Goal: Task Accomplishment & Management: Complete application form

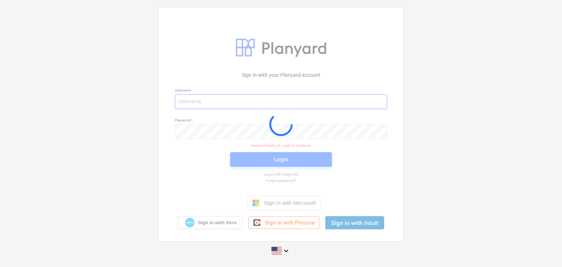
type input "[EMAIL_ADDRESS][DOMAIN_NAME]"
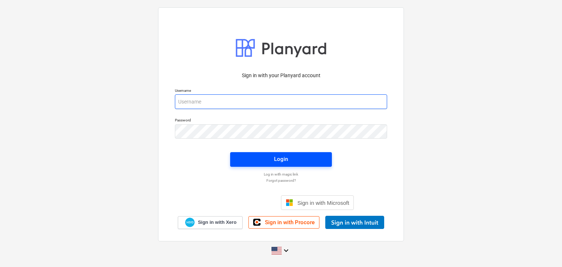
type input "[EMAIL_ADDRESS][DOMAIN_NAME]"
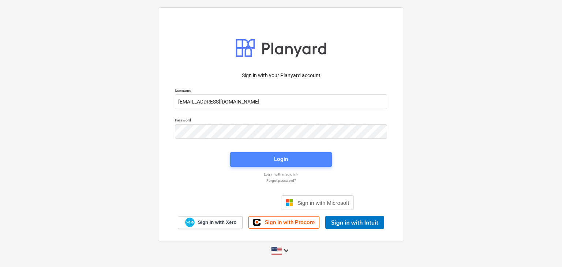
click at [248, 153] on button "Login" at bounding box center [281, 159] width 102 height 15
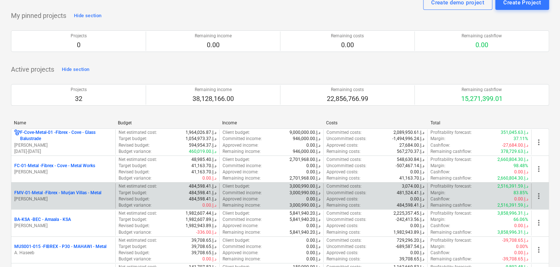
scroll to position [37, 0]
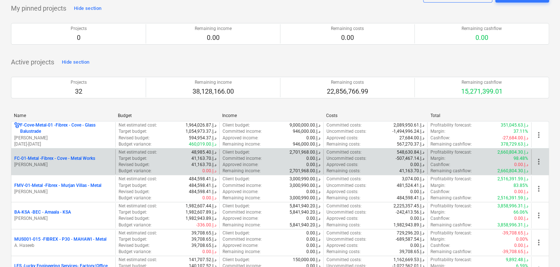
click at [68, 158] on p "FC-01-Metal - Fibrex - Cove - Metal Works" at bounding box center [54, 159] width 81 height 6
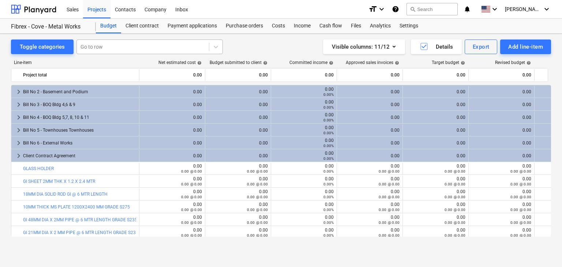
click at [115, 47] on div at bounding box center [142, 46] width 125 height 7
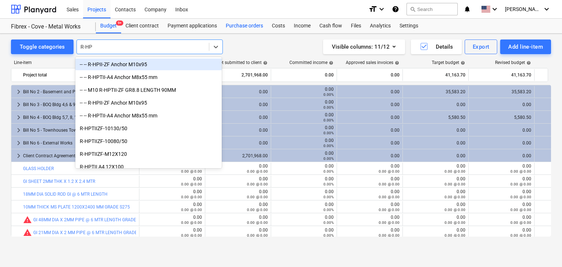
type input "R-HP"
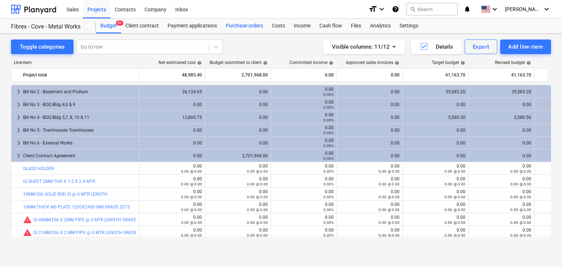
click at [231, 29] on div "Purchase orders" at bounding box center [244, 26] width 46 height 15
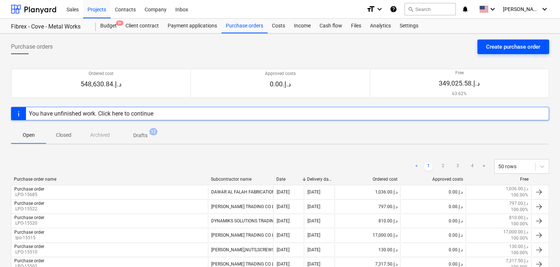
click at [501, 48] on div "Create purchase order" at bounding box center [513, 47] width 54 height 10
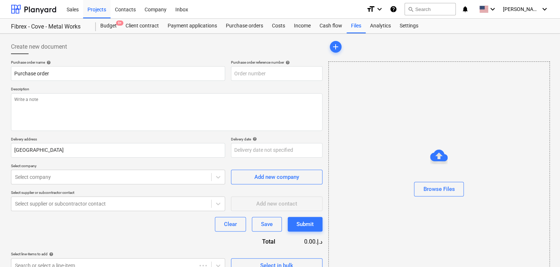
type textarea "x"
type input "FC-01-Metal-PO-305"
click at [149, 90] on p "Description" at bounding box center [166, 90] width 311 height 6
drag, startPoint x: 281, startPoint y: 76, endPoint x: 226, endPoint y: 73, distance: 55.3
click at [226, 73] on div "Purchase order name help Purchase order Purchase order reference number help FC…" at bounding box center [166, 70] width 311 height 21
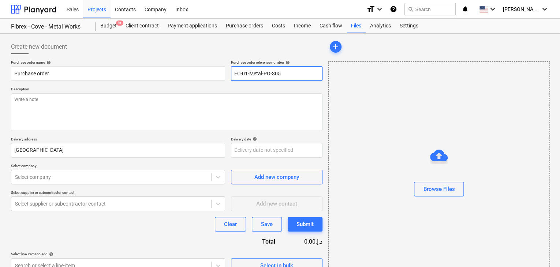
type textarea "x"
type input "."
type textarea "x"
type input ".L"
type textarea "x"
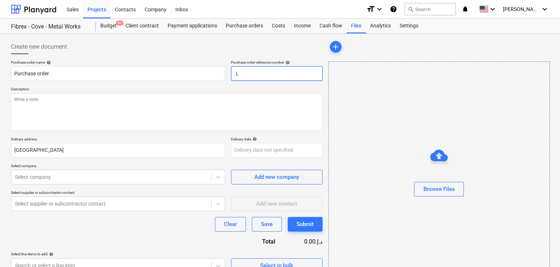
type input ".LP"
type textarea "x"
type input ".LPO"
type textarea "x"
type input ".LPO-"
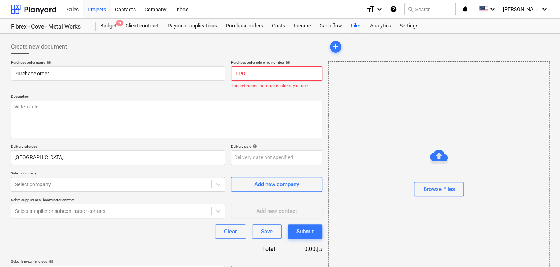
type textarea "x"
type input ".LPO-1"
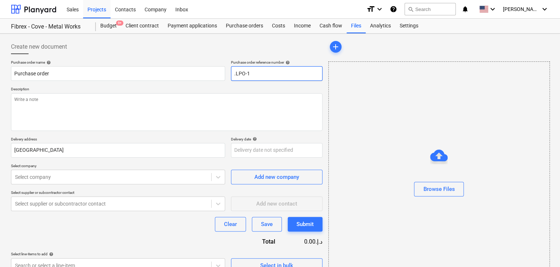
type textarea "x"
type input ".LPO-15"
type textarea "x"
type input ".LPO-156"
type textarea "x"
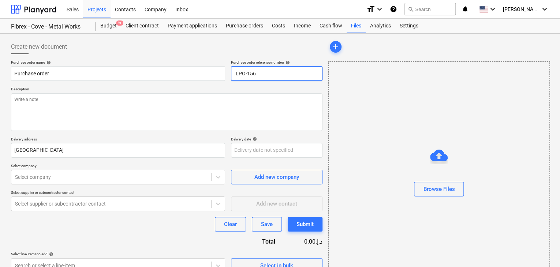
type input ".LPO-1568"
type textarea "x"
type input ".LPO-15686"
click at [144, 132] on div "Purchase order name help Purchase order Purchase order reference number help .L…" at bounding box center [166, 166] width 311 height 213
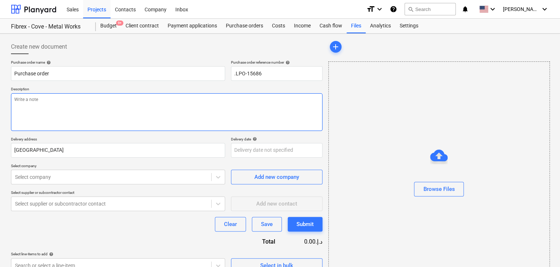
click at [142, 116] on textarea at bounding box center [166, 112] width 311 height 38
type textarea "x"
type textarea "0"
type textarea "x"
type textarea "07"
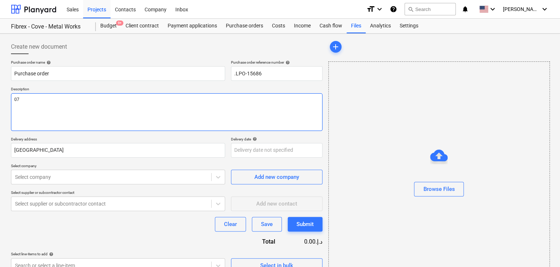
type textarea "x"
type textarea "07/"
type textarea "x"
type textarea "07/O"
type textarea "x"
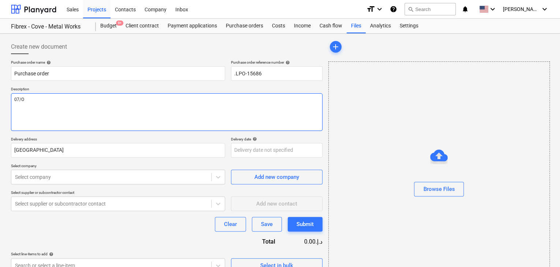
type textarea "07/OC"
type textarea "x"
type textarea "07/OCT"
type textarea "x"
type textarea "07/OCT/"
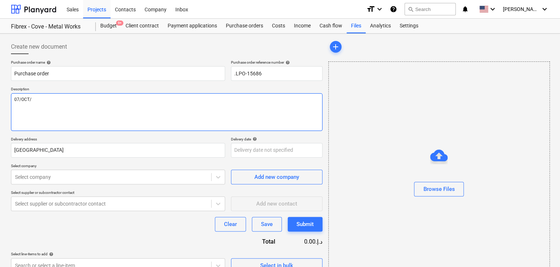
type textarea "x"
type textarea "07/OCT/2"
type textarea "x"
type textarea "07/OCT/20"
type textarea "x"
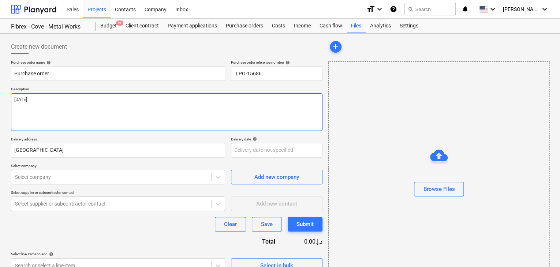
type textarea "07/OCT/202"
type textarea "x"
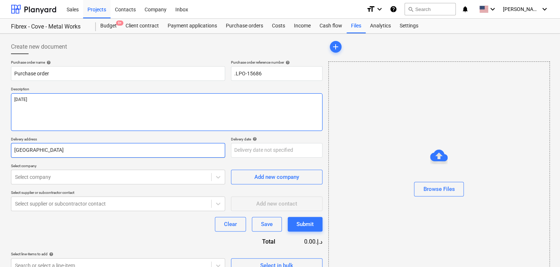
type textarea "07/OCT/2025"
click at [29, 151] on input "Dubai" at bounding box center [118, 150] width 214 height 15
type textarea "x"
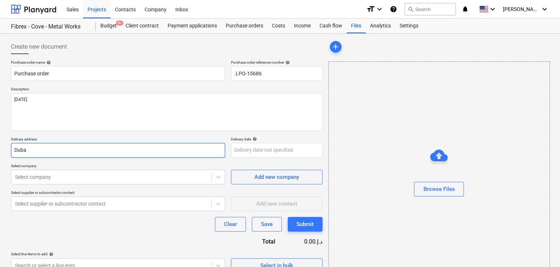
type input "Dub"
type textarea "x"
type input "Du"
type textarea "x"
type input "D"
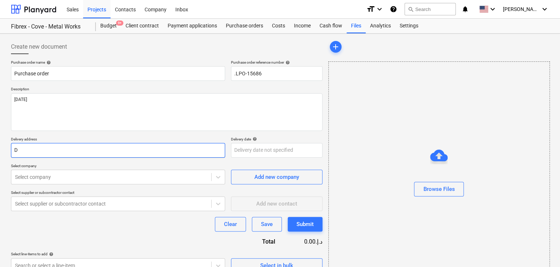
type textarea "x"
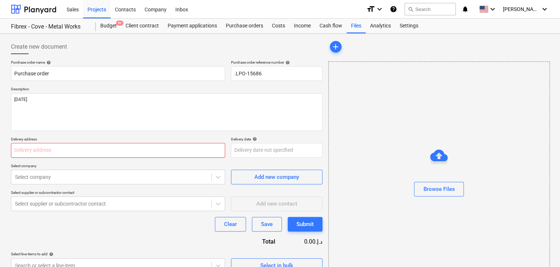
type textarea "x"
type input "L"
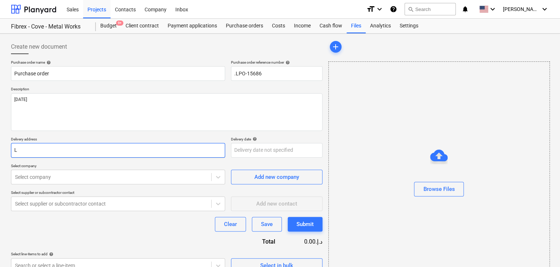
type textarea "x"
type input "LU"
type textarea "x"
type input "LUC"
type textarea "x"
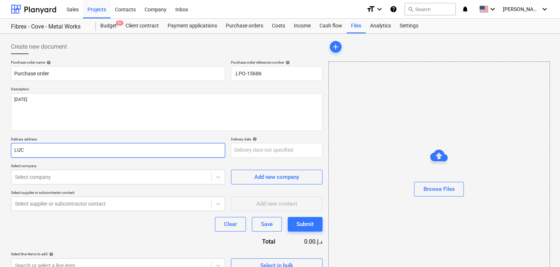
type input "LUCK"
type textarea "x"
type input "LUCKY"
type textarea "x"
type input "LUCKY"
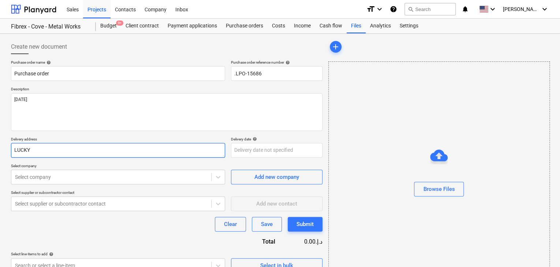
type textarea "x"
type input "LUCKY EN"
type textarea "x"
type input "LUCKY ENG"
type textarea "x"
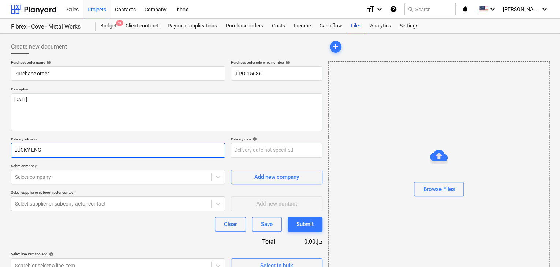
type input "LUCKY ENGI"
type textarea "x"
type input "LUCKY ENGIN"
type textarea "x"
type input "LUCKY ENGINE"
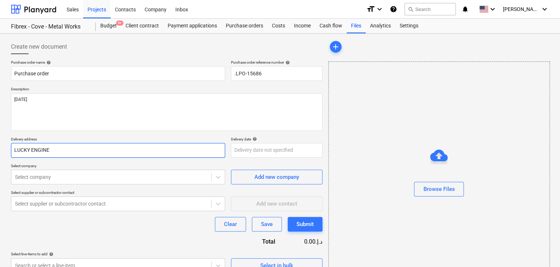
type textarea "x"
type input "LUCKY ENGINEE"
type textarea "x"
type input "LUCKY ENGINEER"
type textarea "x"
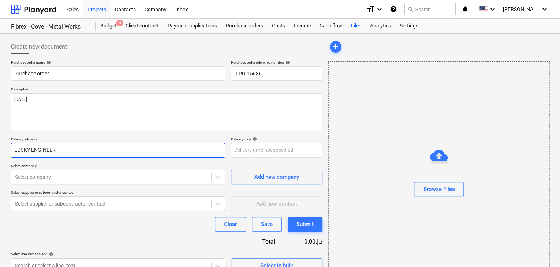
type input "LUCKY ENGINEERI"
type textarea "x"
type input "LUCKY ENGINEERIN"
type textarea "x"
type input "LUCKY ENGINEERING"
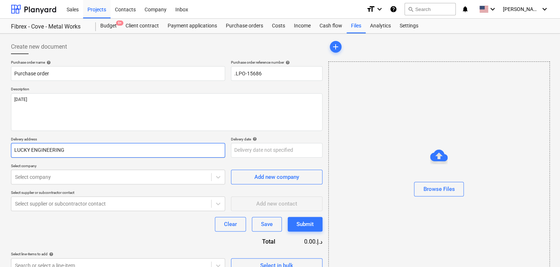
type textarea "x"
type input "LUCKY ENGINEERING"
type textarea "x"
type input "LUCKY ENGINEERING S"
type textarea "x"
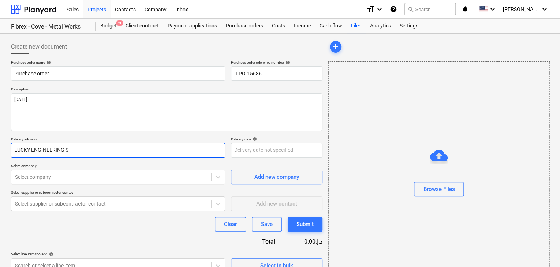
type input "LUCKY ENGINEERING SE"
type textarea "x"
type input "LUCKY ENGINEERING SER"
type textarea "x"
type input "LUCKY ENGINEERING SERV"
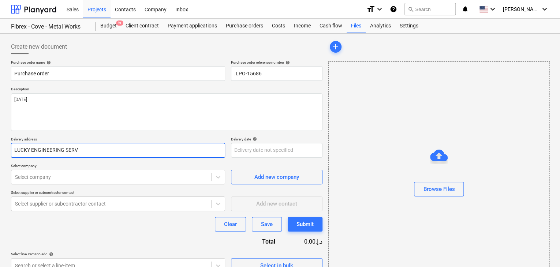
type textarea "x"
type input "LUCKY ENGINEERING SERVI"
type textarea "x"
type input "LUCKY ENGINEERING SERVIC"
type textarea "x"
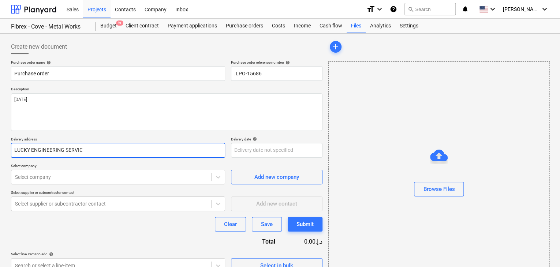
type input "LUCKY ENGINEERING SERVICE"
type textarea "x"
type input "LUCKY ENGINEERING SERVICES"
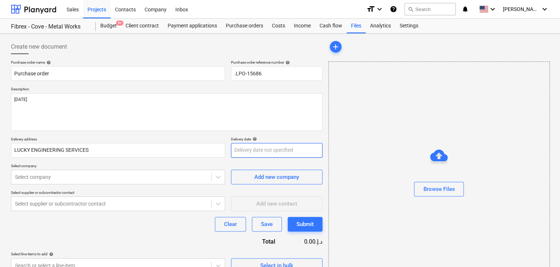
click at [255, 147] on body "Sales Projects Contacts Company Inbox format_size keyboard_arrow_down help sear…" at bounding box center [280, 133] width 560 height 267
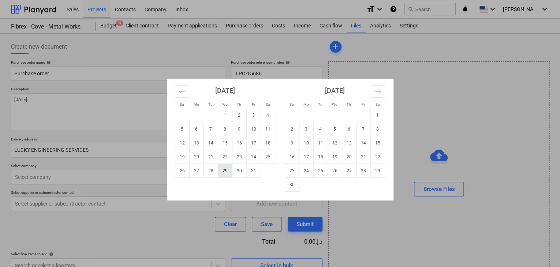
click at [223, 172] on td "29" at bounding box center [225, 171] width 14 height 14
type textarea "x"
type input "29 Oct 2025"
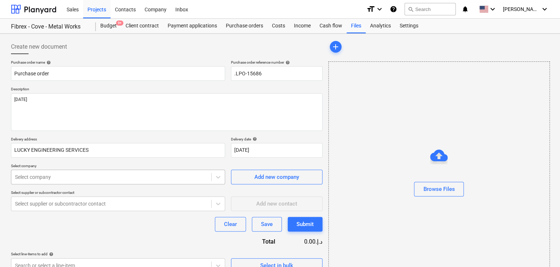
click at [35, 177] on body "Sales Projects Contacts Company Inbox format_size keyboard_arrow_down help sear…" at bounding box center [280, 133] width 560 height 267
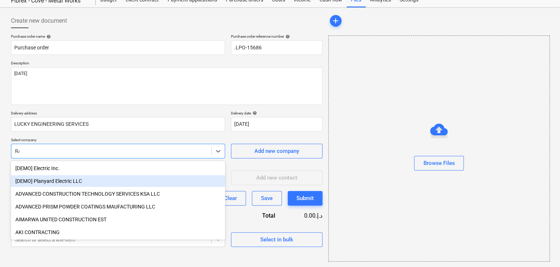
type input "RAW"
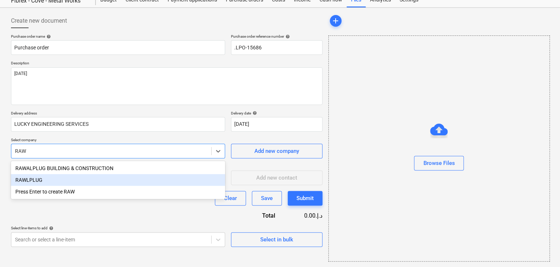
click at [45, 180] on div "RAWLPLUG" at bounding box center [118, 180] width 214 height 12
type textarea "x"
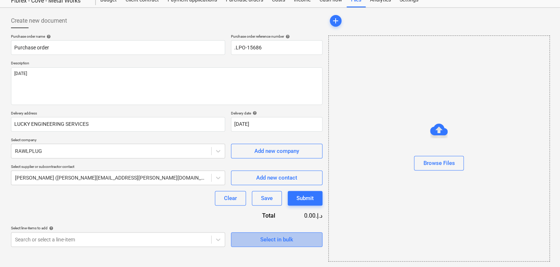
click at [249, 235] on span "Select in bulk" at bounding box center [276, 240] width 73 height 10
type textarea "x"
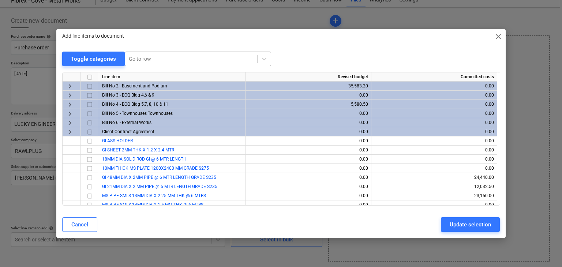
click at [139, 60] on div at bounding box center [191, 58] width 125 height 7
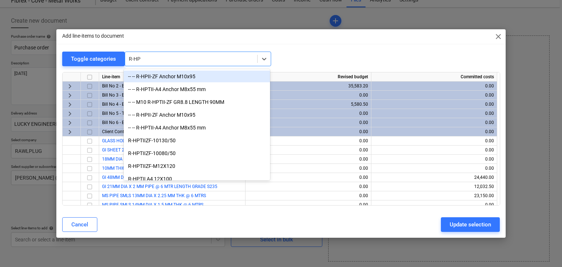
type input "R-HPT"
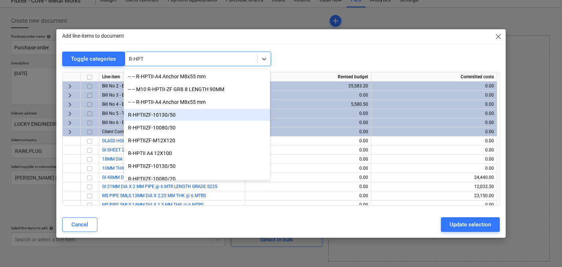
click at [151, 115] on div "R-HPTIIZF-10130/50" at bounding box center [197, 115] width 146 height 12
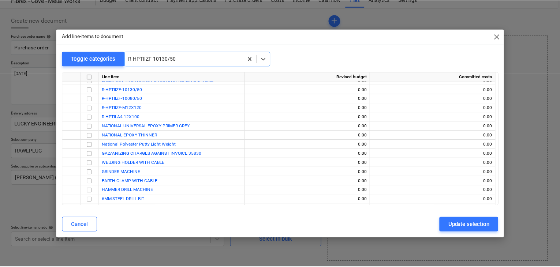
scroll to position [3494, 0]
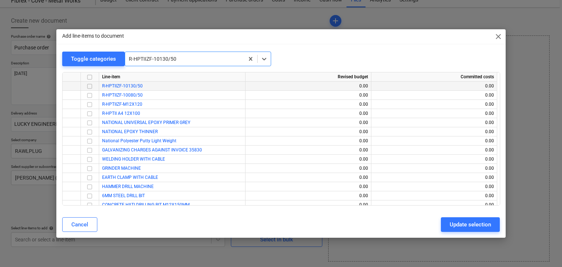
click at [92, 88] on input "checkbox" at bounding box center [89, 86] width 9 height 9
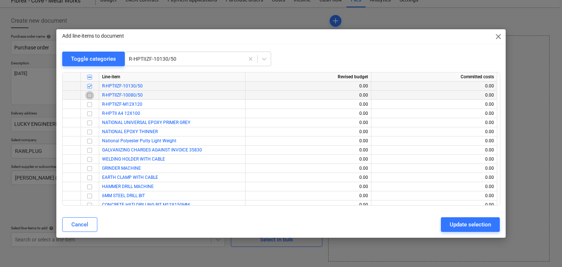
click at [86, 98] on input "checkbox" at bounding box center [89, 95] width 9 height 9
drag, startPoint x: 474, startPoint y: 224, endPoint x: 234, endPoint y: 224, distance: 240.0
click at [474, 224] on div "Update selection" at bounding box center [470, 225] width 41 height 10
type textarea "x"
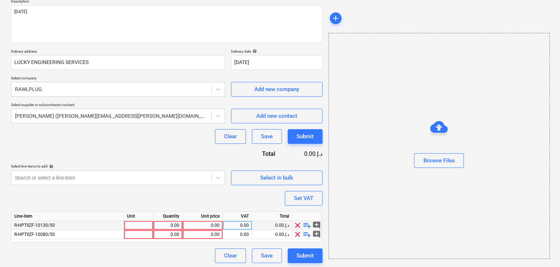
scroll to position [89, 0]
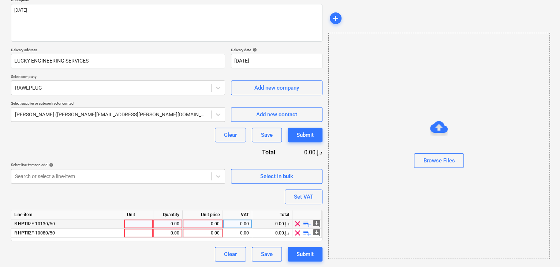
click at [130, 221] on div at bounding box center [138, 224] width 29 height 9
type input "NOS"
type textarea "x"
type input "NOS"
type textarea "x"
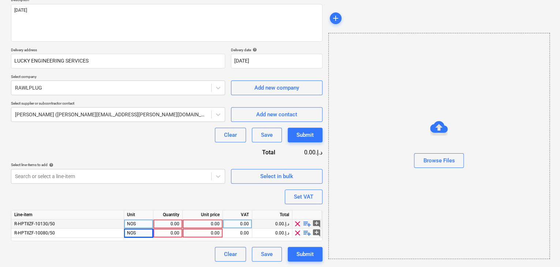
click at [179, 227] on div "0.00" at bounding box center [167, 224] width 23 height 9
type input "1482"
type textarea "x"
type input "3250"
type textarea "x"
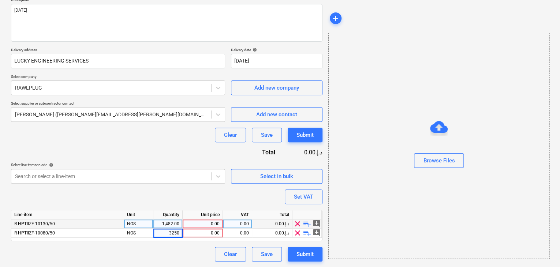
click at [199, 224] on div "0.00" at bounding box center [203, 224] width 34 height 9
type input "1.97"
type textarea "x"
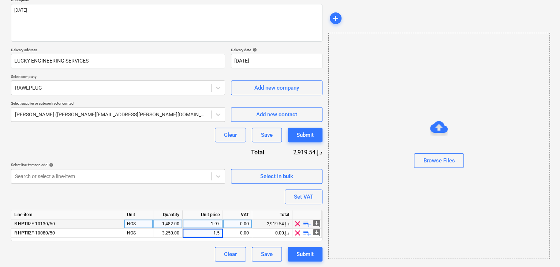
type input "1.57"
type textarea "x"
click at [355, 191] on div "Browse Files" at bounding box center [438, 146] width 221 height 226
click at [321, 194] on button "Set VAT" at bounding box center [304, 197] width 38 height 15
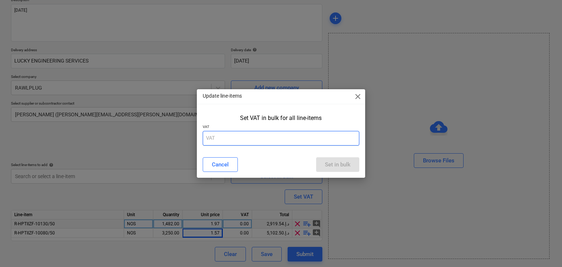
click at [241, 143] on input "text" at bounding box center [281, 138] width 157 height 15
type input "5"
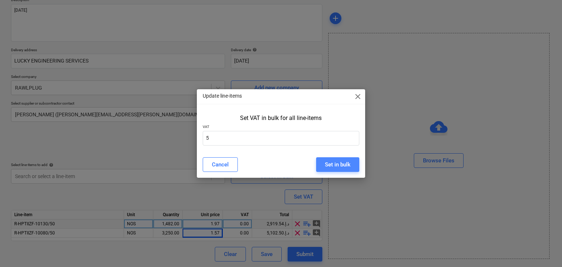
drag, startPoint x: 321, startPoint y: 163, endPoint x: 334, endPoint y: 166, distance: 13.2
click at [321, 163] on button "Set in bulk" at bounding box center [337, 164] width 43 height 15
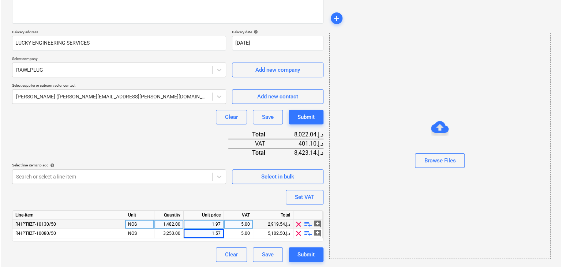
scroll to position [108, 0]
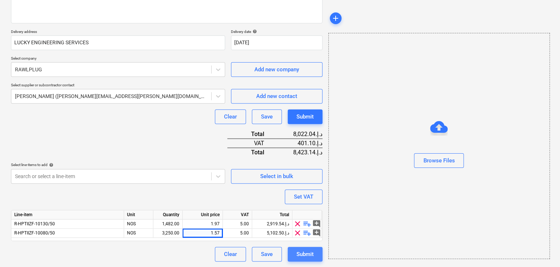
click at [300, 254] on div "Submit" at bounding box center [304, 255] width 17 height 10
type textarea "x"
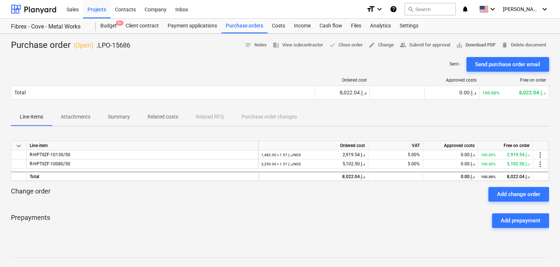
click at [474, 42] on span "save_alt Download PDF" at bounding box center [476, 45] width 40 height 8
click at [94, 8] on div "Projects" at bounding box center [96, 9] width 27 height 19
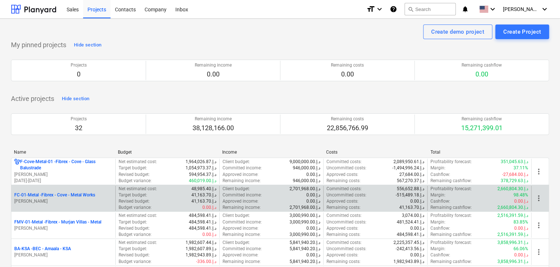
click at [70, 201] on p "z. abbas" at bounding box center [63, 201] width 98 height 6
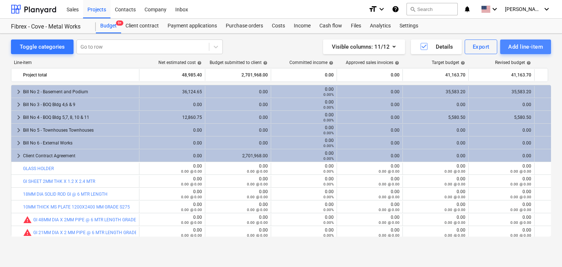
click at [511, 43] on div "Add line-item" at bounding box center [525, 47] width 35 height 10
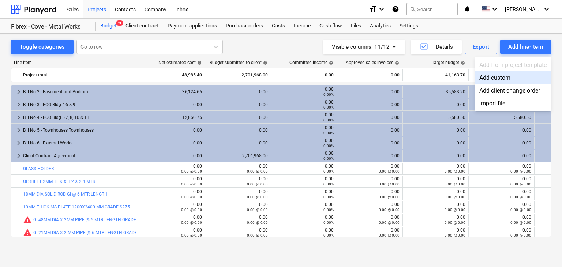
click at [480, 83] on div "Add custom" at bounding box center [513, 77] width 76 height 13
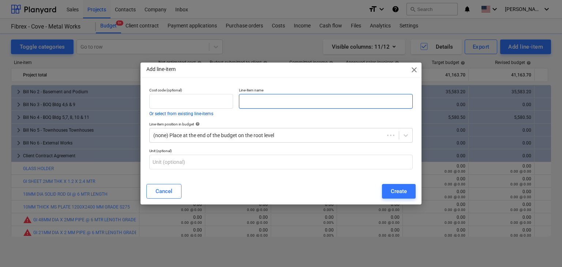
click at [259, 103] on input "text" at bounding box center [326, 101] width 174 height 15
paste input "MS PIPE SMLS 13.7MM DIA X 2.4 MM THK @ 6 MTR LENGTH"
type input "MS PIPE SMLS 13.7MM DIA X 2.4 MM THK @ 6 MTR LENGTH"
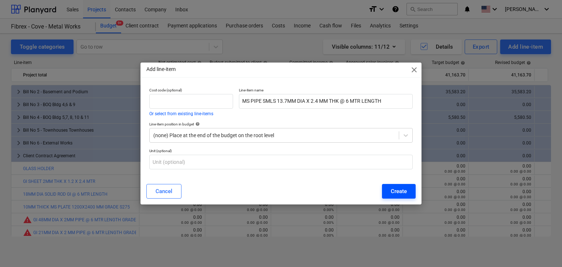
click at [396, 184] on button "Create" at bounding box center [399, 191] width 34 height 15
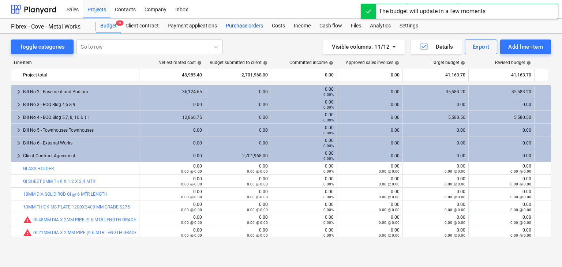
click at [248, 24] on div "Purchase orders" at bounding box center [244, 26] width 46 height 15
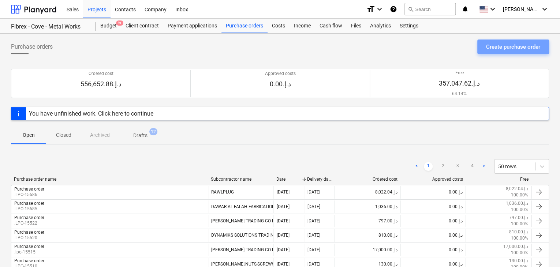
drag, startPoint x: 517, startPoint y: 41, endPoint x: 506, endPoint y: 43, distance: 11.1
click at [506, 43] on div "Create purchase order" at bounding box center [513, 47] width 54 height 10
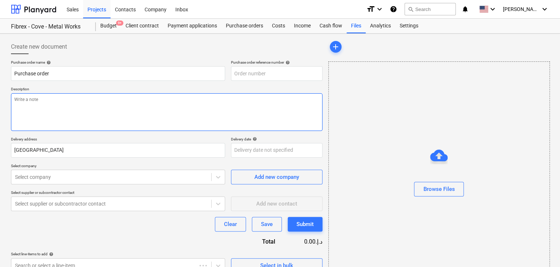
click at [282, 97] on textarea at bounding box center [166, 112] width 311 height 38
type textarea "x"
type input "FC-01-Metal-PO-306"
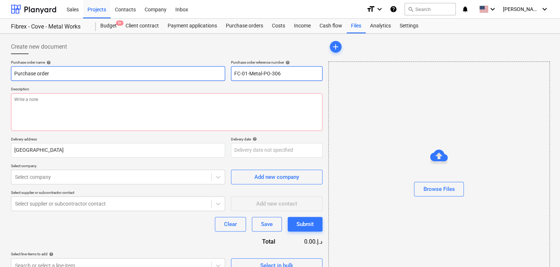
drag, startPoint x: 288, startPoint y: 72, endPoint x: 224, endPoint y: 70, distance: 63.7
click at [224, 70] on div "Purchase order name help Purchase order Purchase order reference number help FC…" at bounding box center [166, 70] width 311 height 21
type textarea "x"
type input "."
type textarea "x"
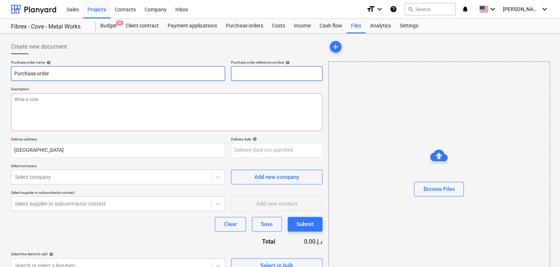
type input ".L"
type textarea "x"
type input ".LP"
type textarea "x"
type input ".LPO"
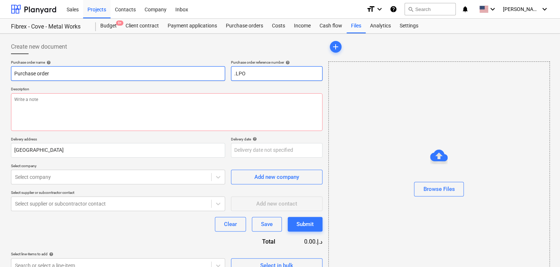
type textarea "x"
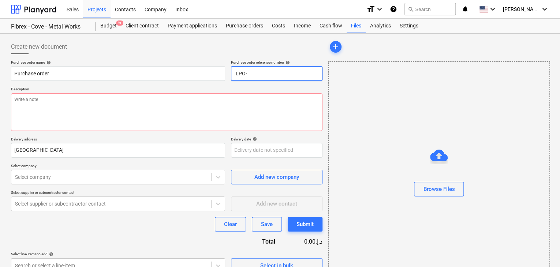
type input ".LPO-"
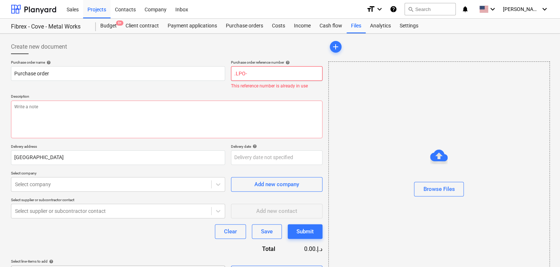
type textarea "x"
type input ".LPO-1"
type textarea "x"
type input ".LPO-15"
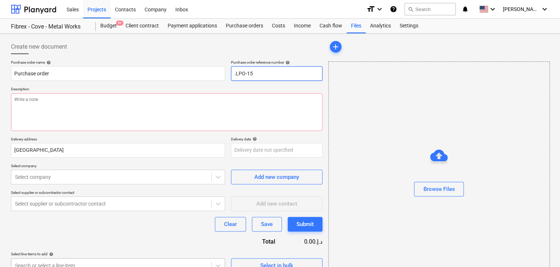
type textarea "x"
type input ".LPO-156"
type textarea "x"
type input ".LPO-1568"
type textarea "x"
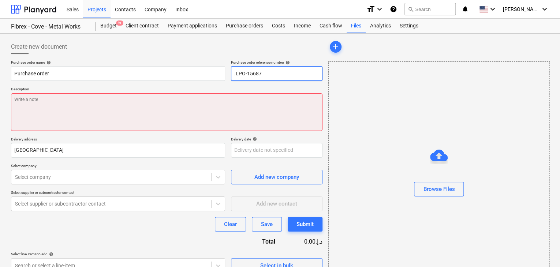
type input ".LPO-15687"
click at [164, 115] on textarea at bounding box center [166, 112] width 311 height 38
type textarea "x"
type textarea "0"
type textarea "x"
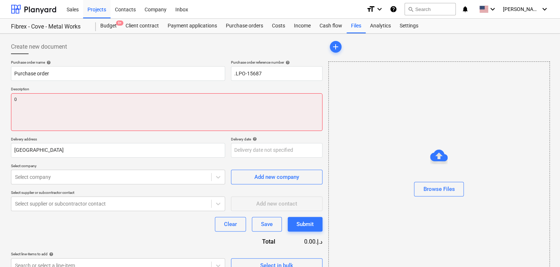
type textarea "07"
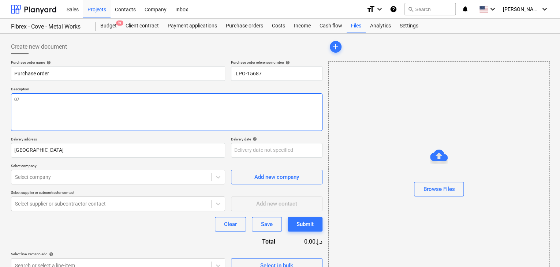
type textarea "x"
type textarea "07/"
type textarea "x"
type textarea "07/O"
type textarea "x"
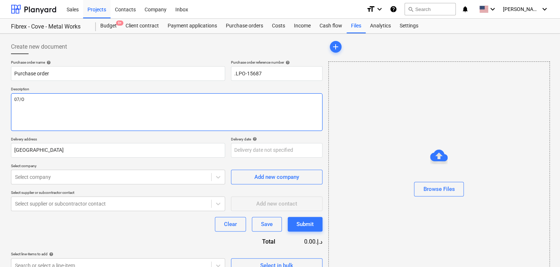
type textarea "07/OC"
type textarea "x"
type textarea "07/OCT"
type textarea "x"
type textarea "07/OCT/"
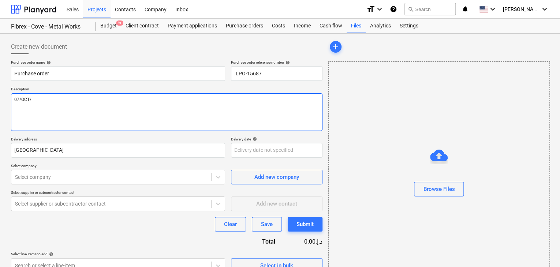
type textarea "x"
type textarea "07/OCT/2"
type textarea "x"
type textarea "07/OCT/20"
type textarea "x"
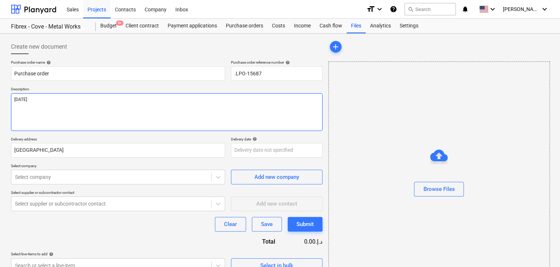
type textarea "07/OCT/202"
type textarea "x"
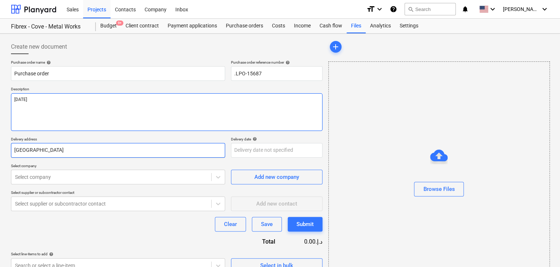
type textarea "07/OCT/2025"
click at [44, 154] on input "Dubai" at bounding box center [118, 150] width 214 height 15
type textarea "x"
type input "Duba"
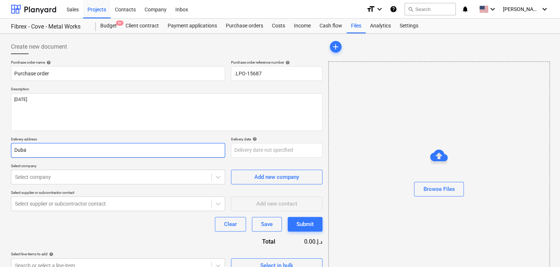
type textarea "x"
type input "Dub"
type textarea "x"
type input "Du"
type textarea "x"
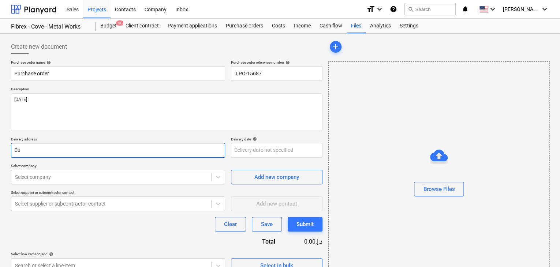
type input "D"
type textarea "x"
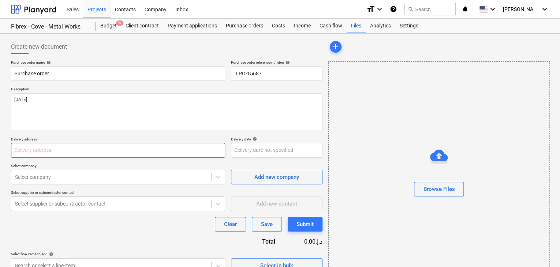
type textarea "x"
type input "L"
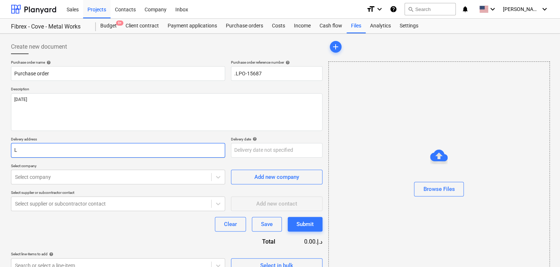
type textarea "x"
type input "LU"
type textarea "x"
type input "LUC"
type textarea "x"
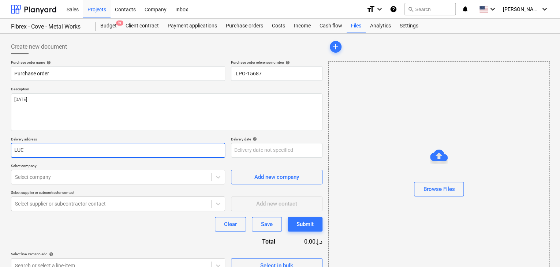
type input "LUCK"
type textarea "x"
type input "LUCKY"
type textarea "x"
type input "LUCKY"
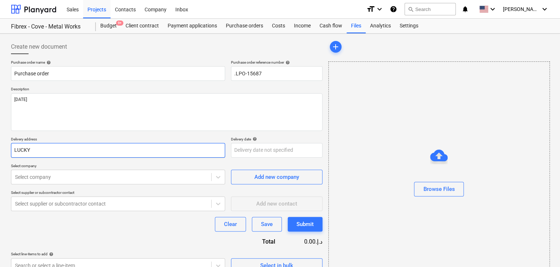
type textarea "x"
type input "LUCKY E"
type textarea "x"
type input "LUCKY EN"
type textarea "x"
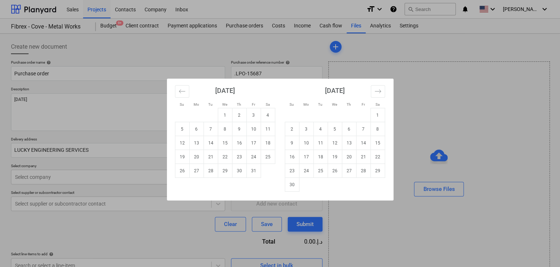
click at [241, 149] on body "Sales Projects Contacts Company Inbox format_size keyboard_arrow_down help sear…" at bounding box center [280, 133] width 560 height 267
click at [215, 172] on td "28" at bounding box center [210, 171] width 14 height 14
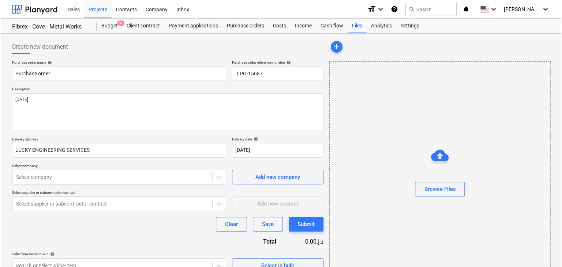
scroll to position [26, 0]
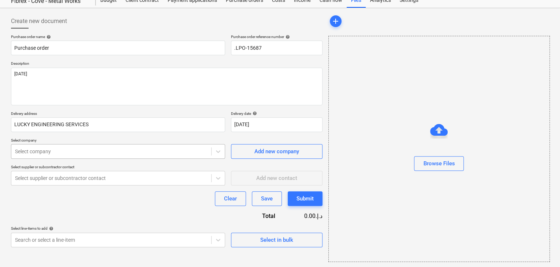
click at [66, 179] on body "Sales Projects Contacts Company Inbox format_size keyboard_arrow_down help sear…" at bounding box center [280, 107] width 560 height 267
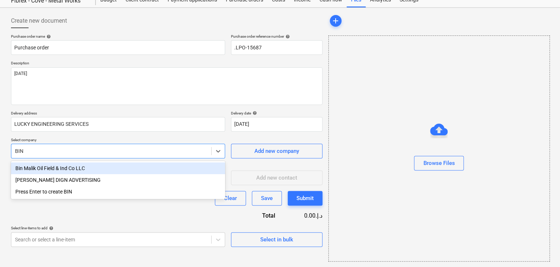
click at [75, 171] on div "Bin Malik Oil Field & Ind Co LLC" at bounding box center [118, 168] width 214 height 12
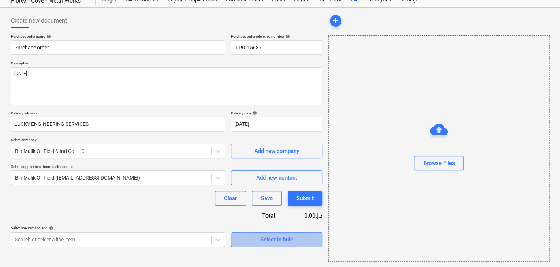
click at [245, 237] on span "Select in bulk" at bounding box center [276, 240] width 73 height 10
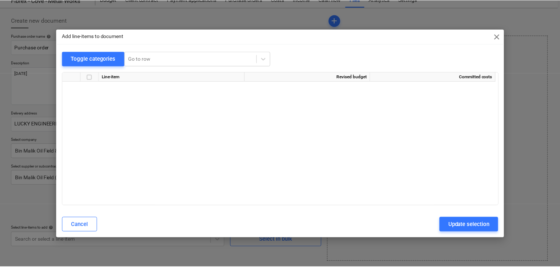
scroll to position [8676, 0]
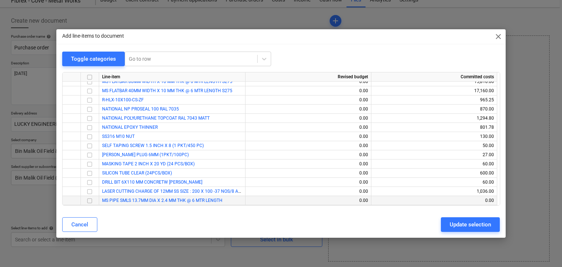
click at [91, 202] on input "checkbox" at bounding box center [89, 200] width 9 height 9
drag, startPoint x: 461, startPoint y: 220, endPoint x: 274, endPoint y: 197, distance: 188.4
click at [459, 221] on div "Update selection" at bounding box center [470, 225] width 41 height 10
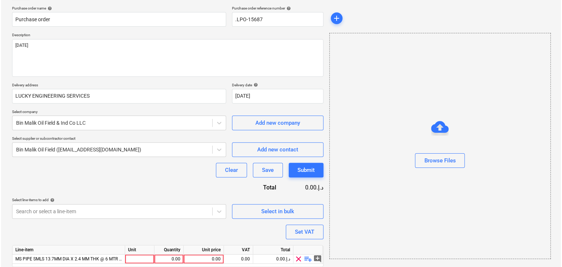
scroll to position [80, 0]
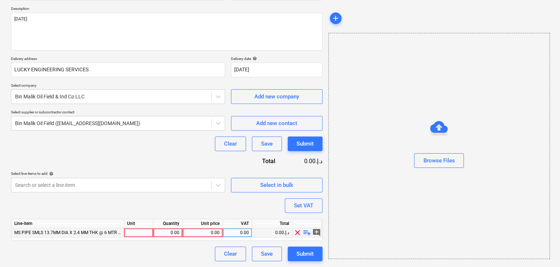
click at [133, 233] on div at bounding box center [138, 232] width 29 height 9
click at [174, 234] on div "0.00" at bounding box center [167, 232] width 23 height 9
click at [211, 233] on div "0.00" at bounding box center [203, 232] width 34 height 9
click at [371, 199] on div "Browse Files" at bounding box center [438, 146] width 221 height 226
click at [316, 201] on button "Set VAT" at bounding box center [304, 205] width 38 height 15
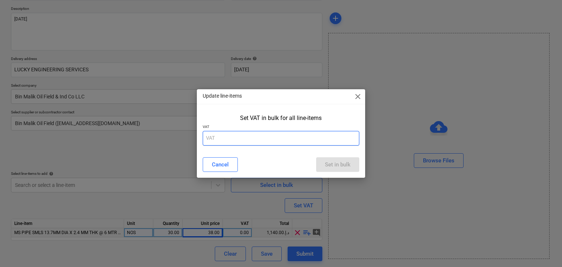
click at [250, 144] on input "text" at bounding box center [281, 138] width 157 height 15
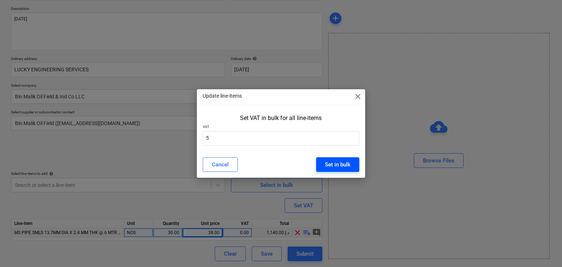
click at [336, 165] on div "Set in bulk" at bounding box center [338, 165] width 26 height 10
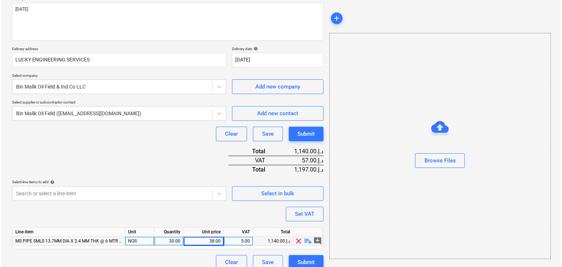
scroll to position [98, 0]
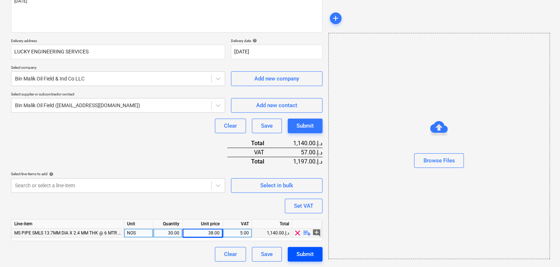
click at [310, 252] on div "Submit" at bounding box center [304, 255] width 17 height 10
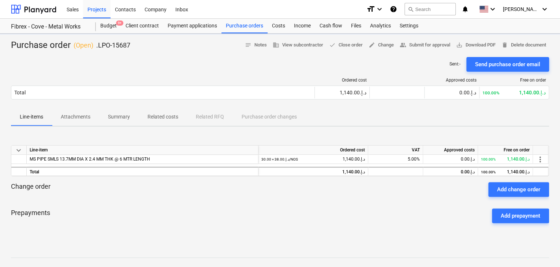
click at [475, 44] on span "save_alt Download PDF" at bounding box center [476, 45] width 40 height 8
